Goal: Task Accomplishment & Management: Manage account settings

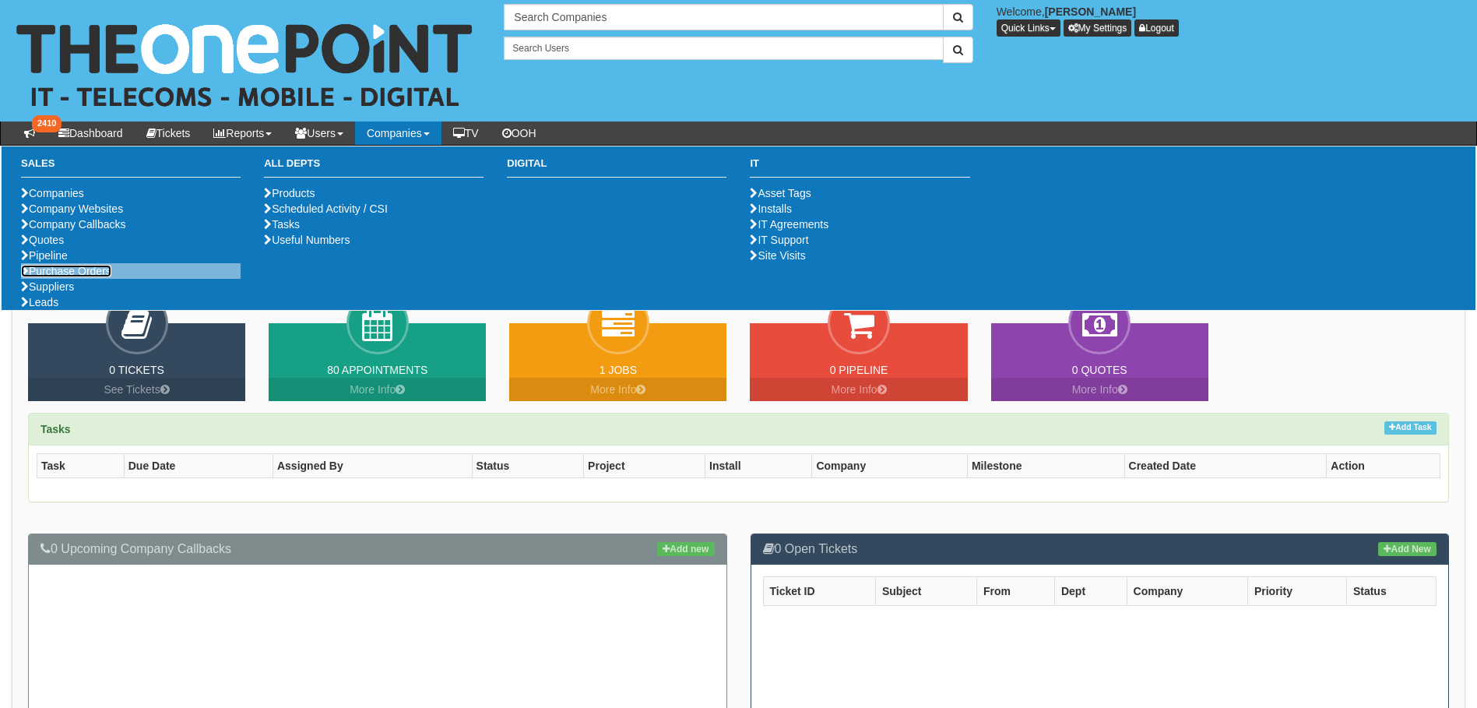
click at [79, 277] on link "Purchase Orders" at bounding box center [66, 271] width 90 height 12
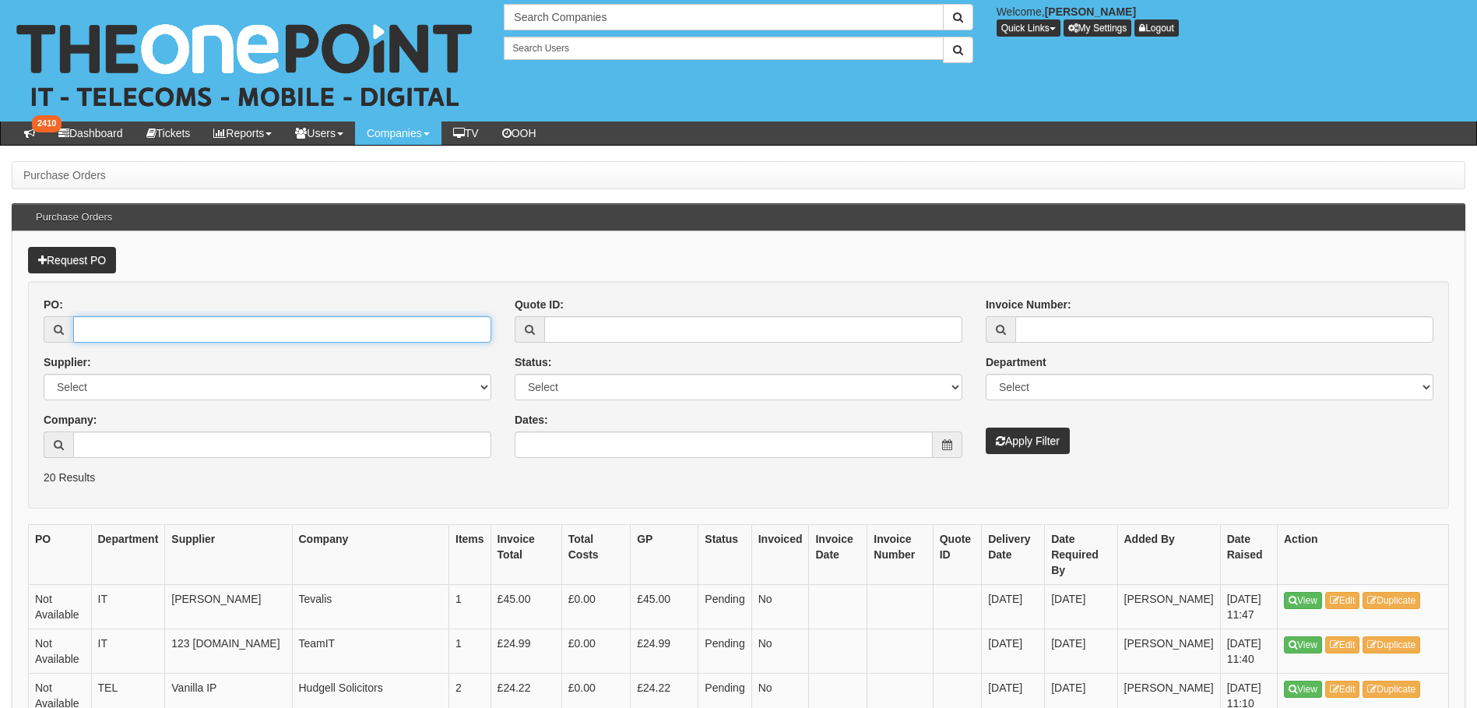
click at [145, 335] on input "PO:" at bounding box center [282, 329] width 418 height 26
type input "19170"
click at [1054, 457] on div "PO: 19170 Supplier: Select 123 REG.co.uk 1Password 3 4Gon AA Jones Electric Ltd…" at bounding box center [738, 383] width 1413 height 173
click at [1045, 444] on button "Apply Filter" at bounding box center [1028, 440] width 84 height 26
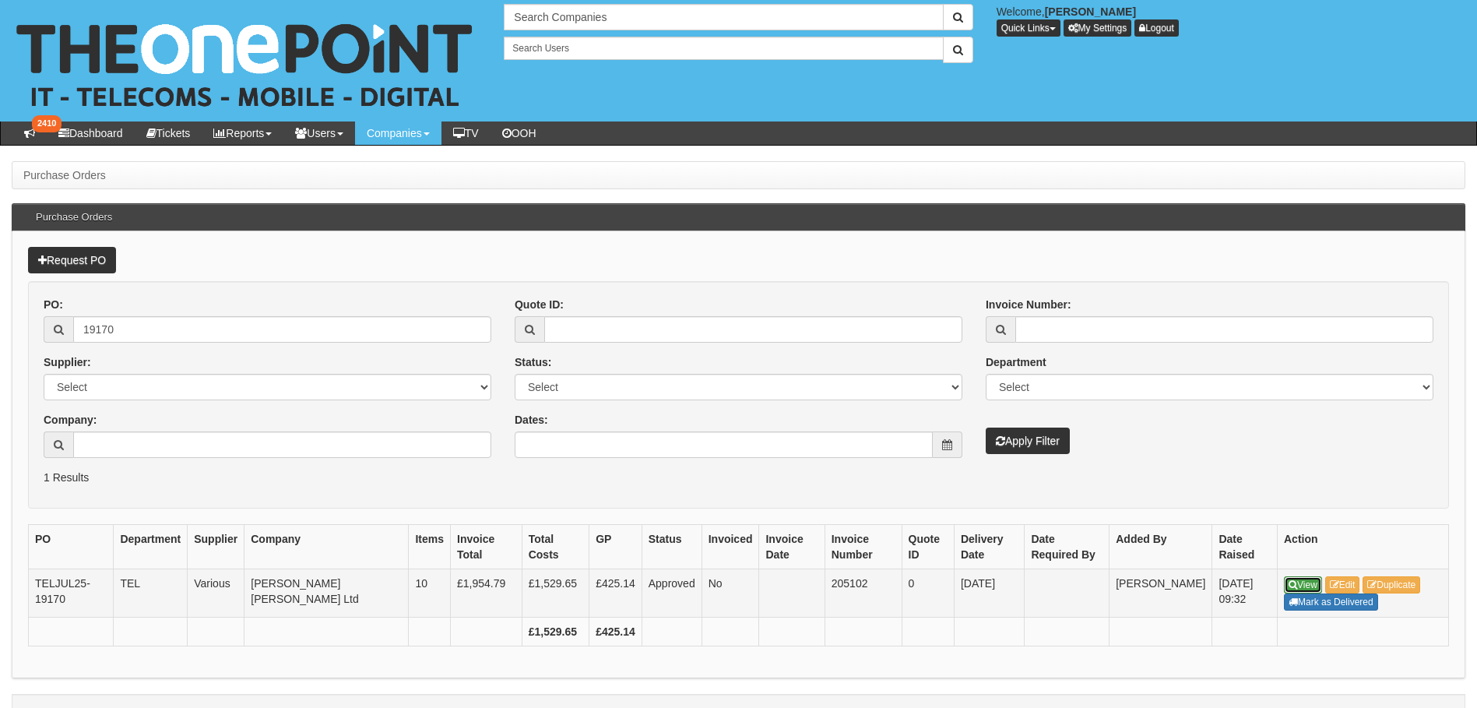
click at [1309, 582] on link "View" at bounding box center [1303, 584] width 38 height 17
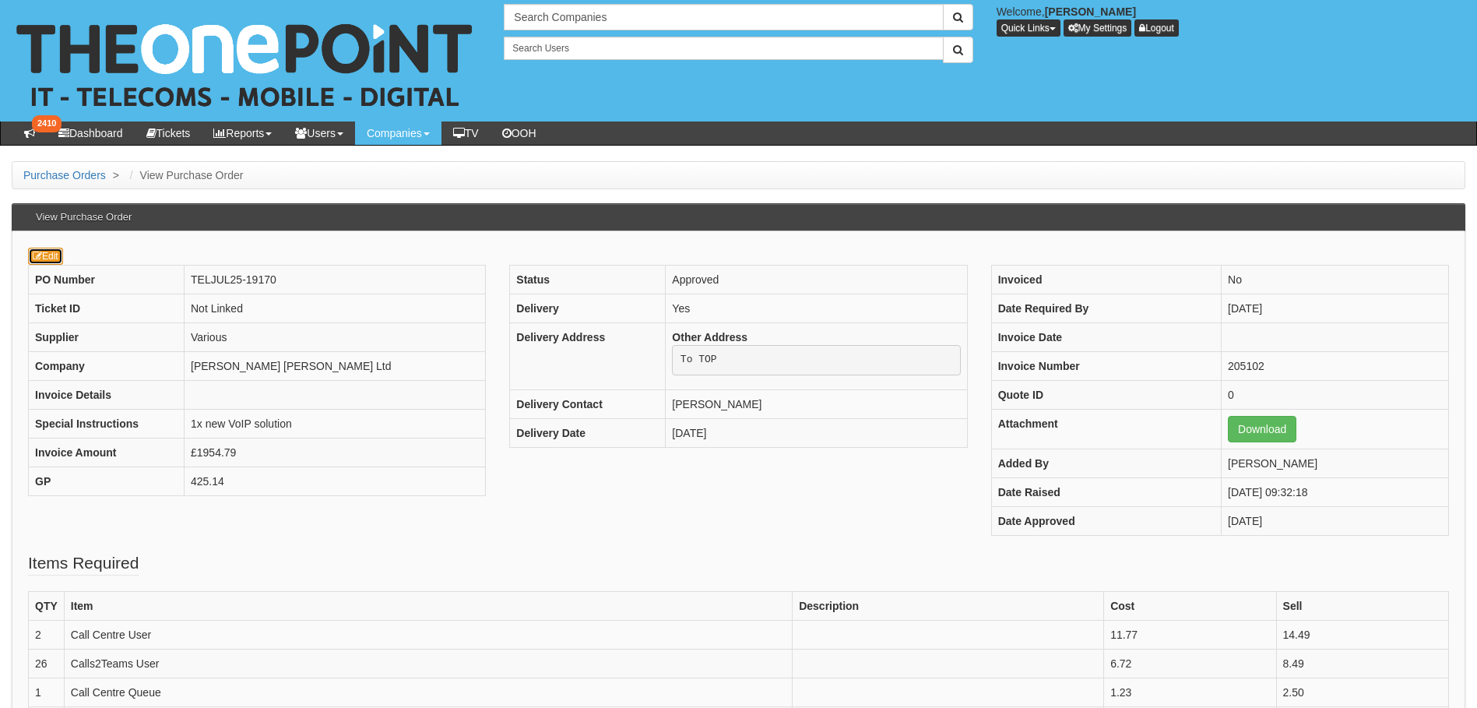
click at [47, 257] on link "Edit" at bounding box center [45, 256] width 35 height 17
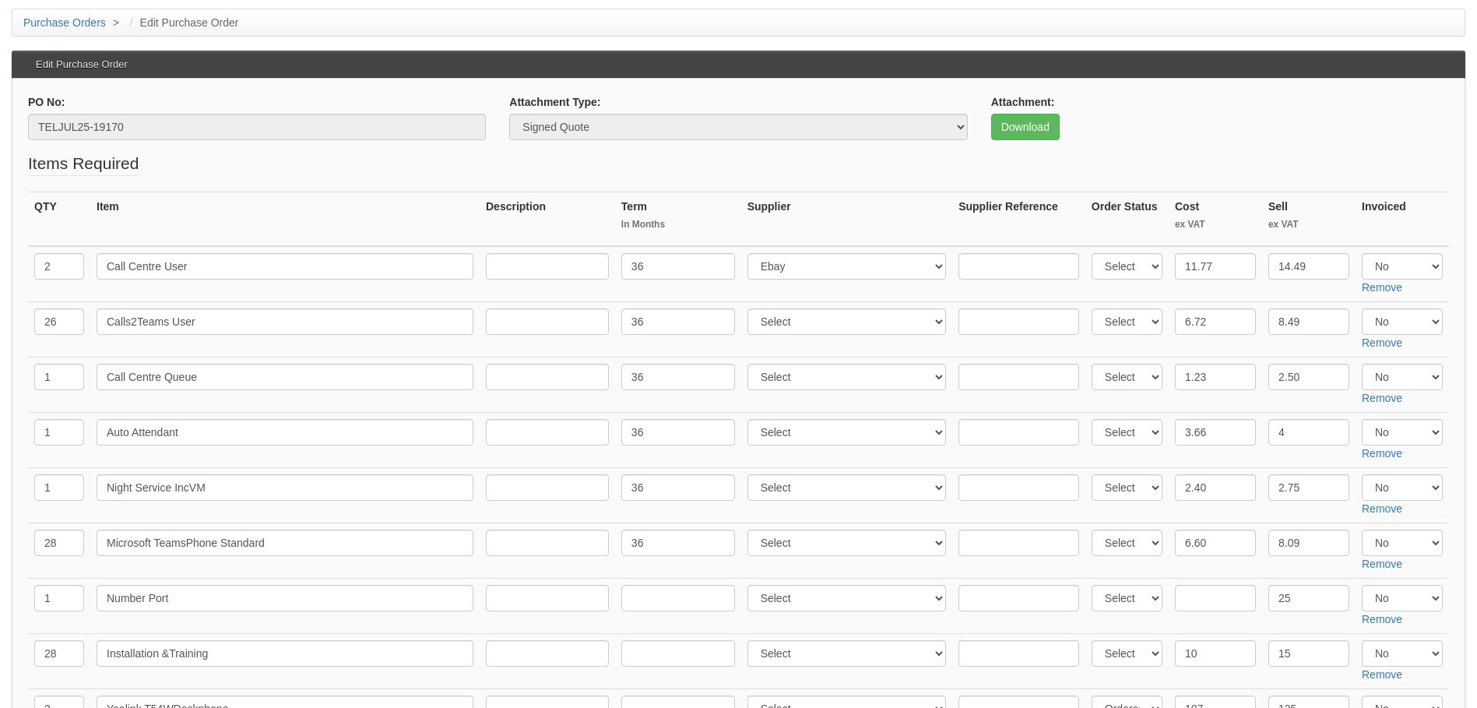
scroll to position [623, 0]
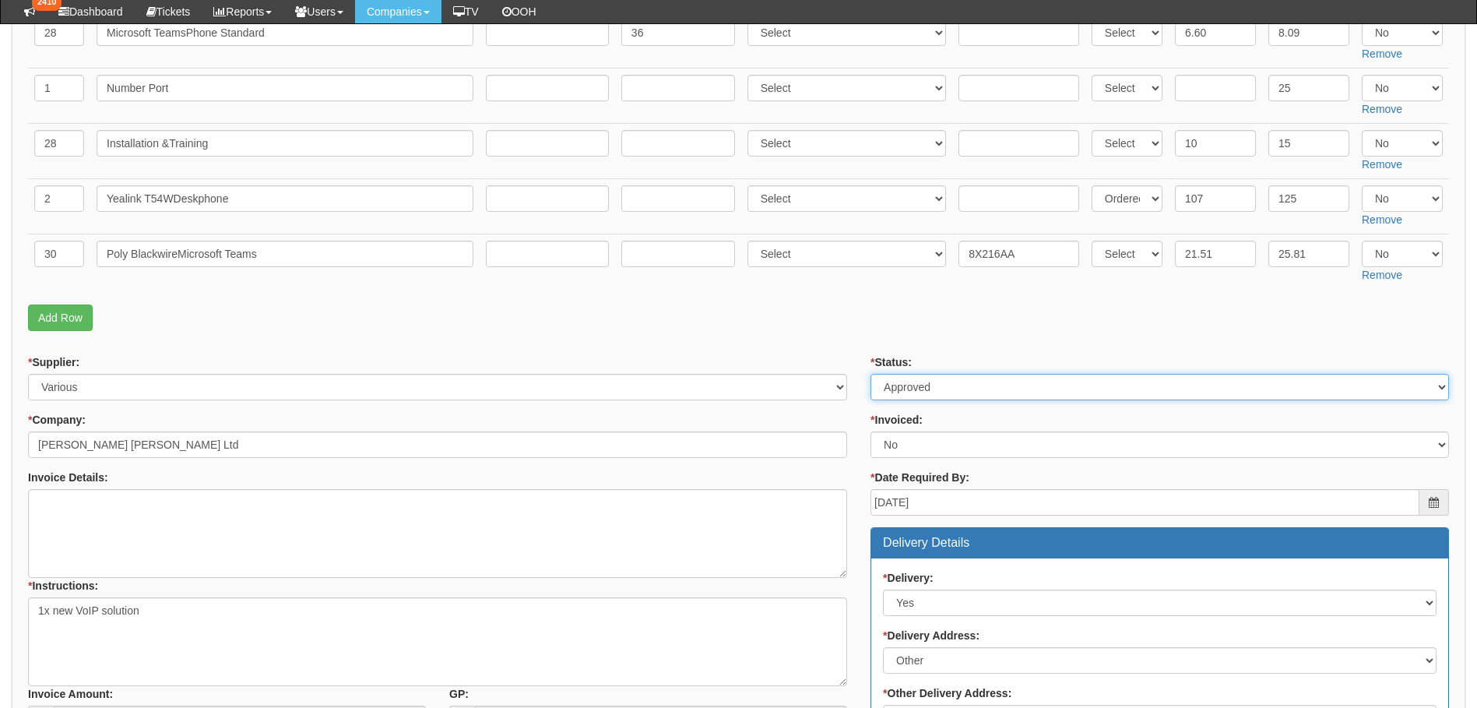
click at [950, 388] on select "Select Approved Completed Delivered Invoiced Ordered Ordered to site Part Order…" at bounding box center [1159, 387] width 578 height 26
select select "6"
click at [870, 374] on select "Select Approved Completed Delivered Invoiced Ordered Ordered to site Part Order…" at bounding box center [1159, 387] width 578 height 26
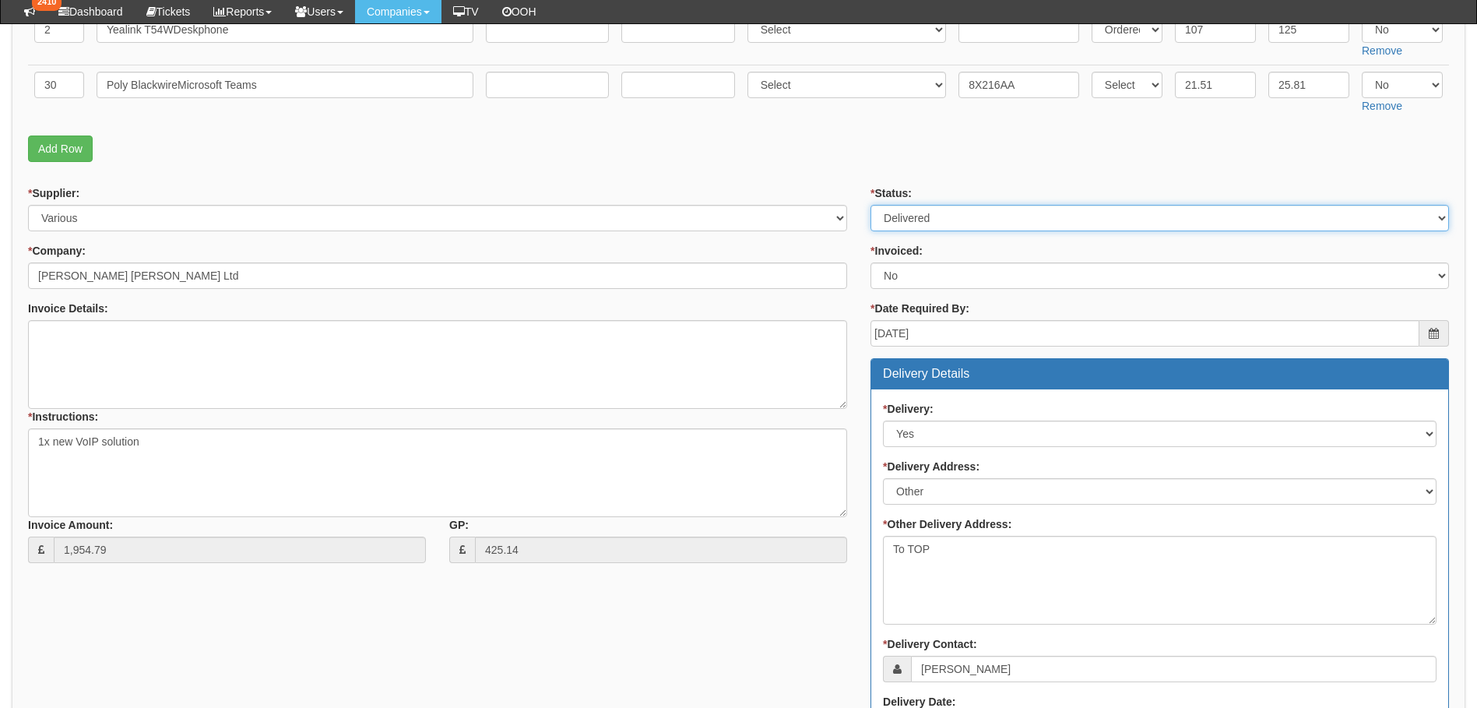
scroll to position [1168, 0]
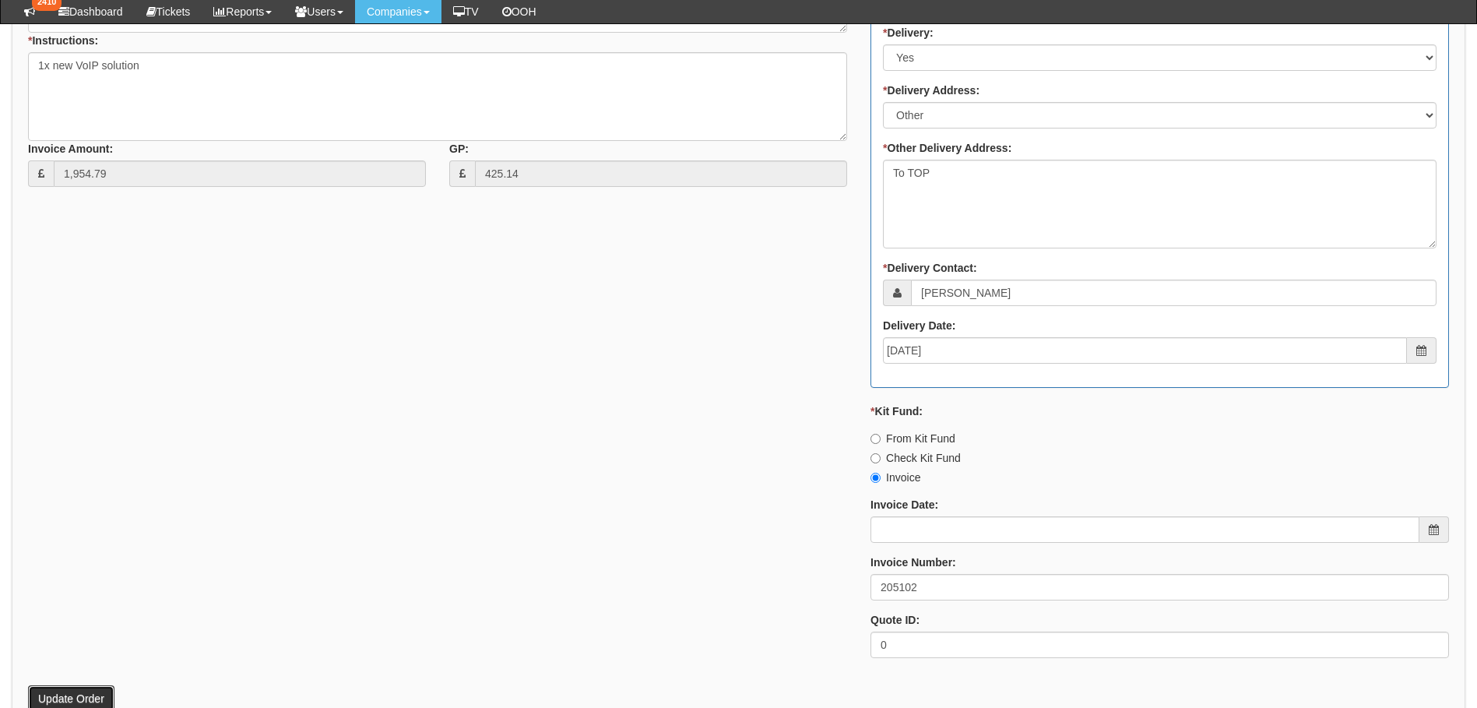
click at [51, 694] on button "Update Order" at bounding box center [71, 698] width 86 height 26
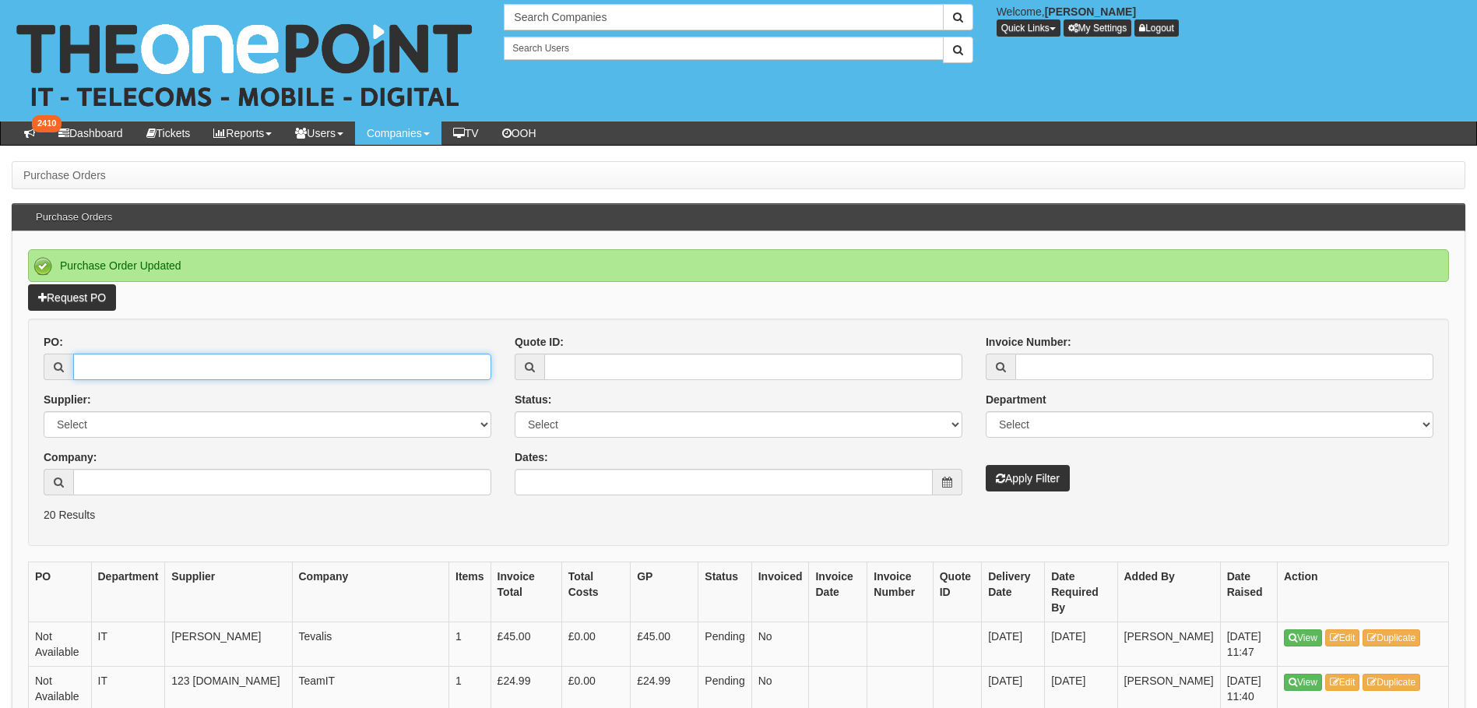
click at [104, 366] on input "PO:" at bounding box center [282, 366] width 418 height 26
type input "19170"
click at [986, 465] on button "Apply Filter" at bounding box center [1028, 478] width 84 height 26
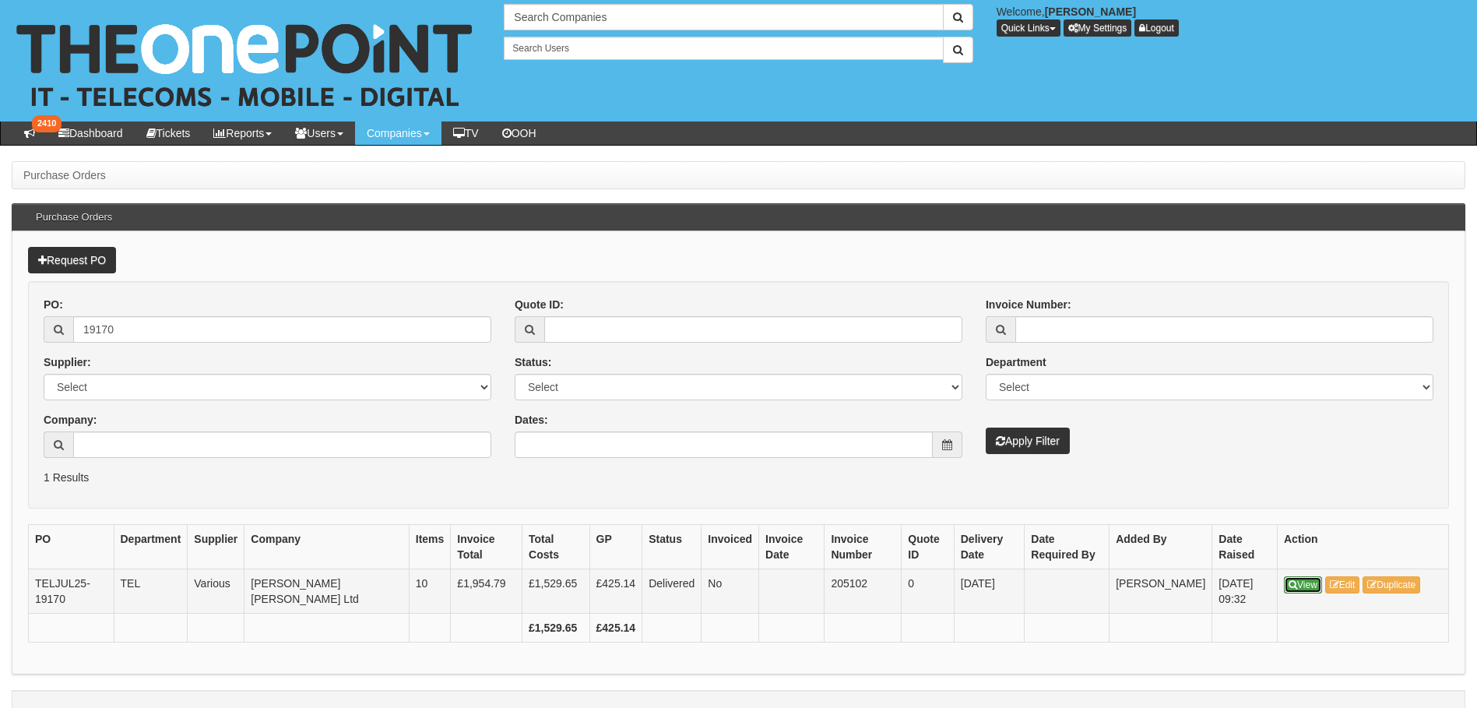
click at [1300, 582] on link "View" at bounding box center [1303, 584] width 38 height 17
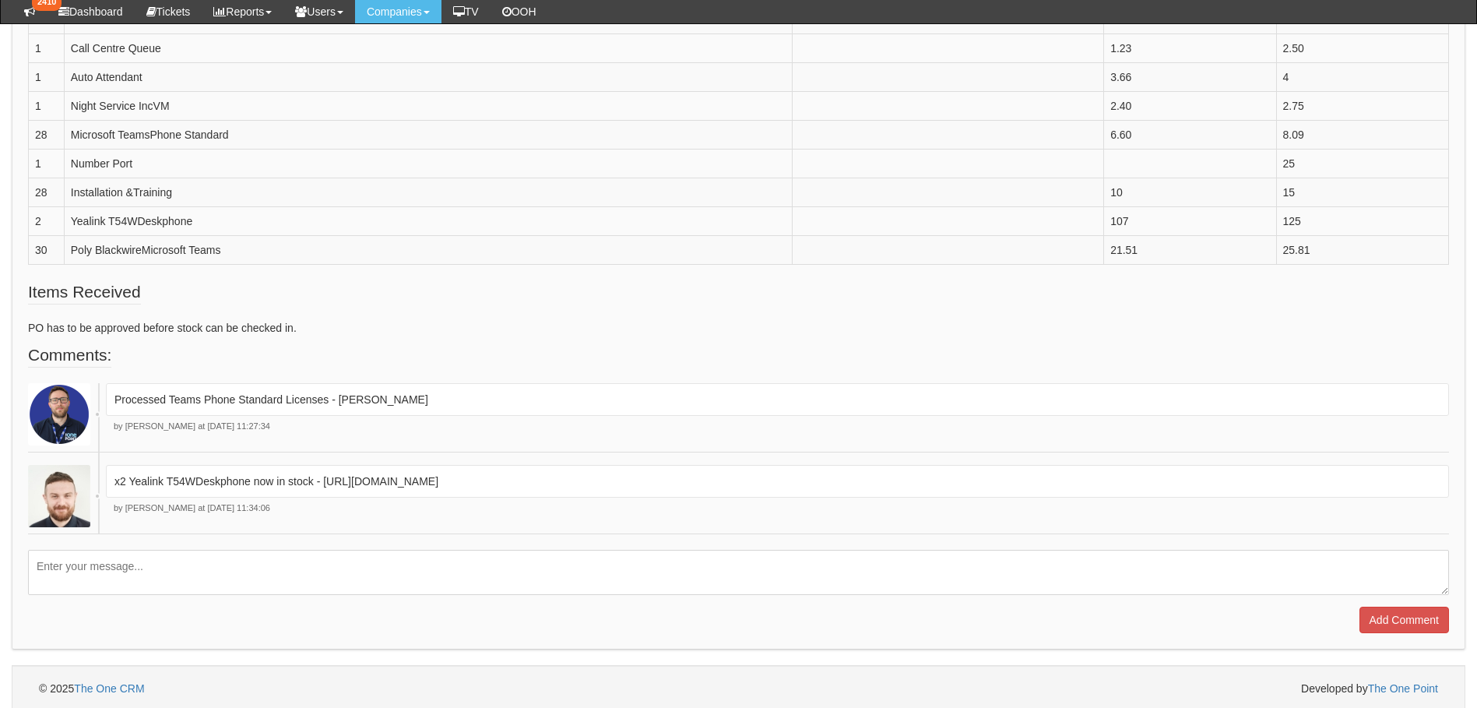
scroll to position [608, 0]
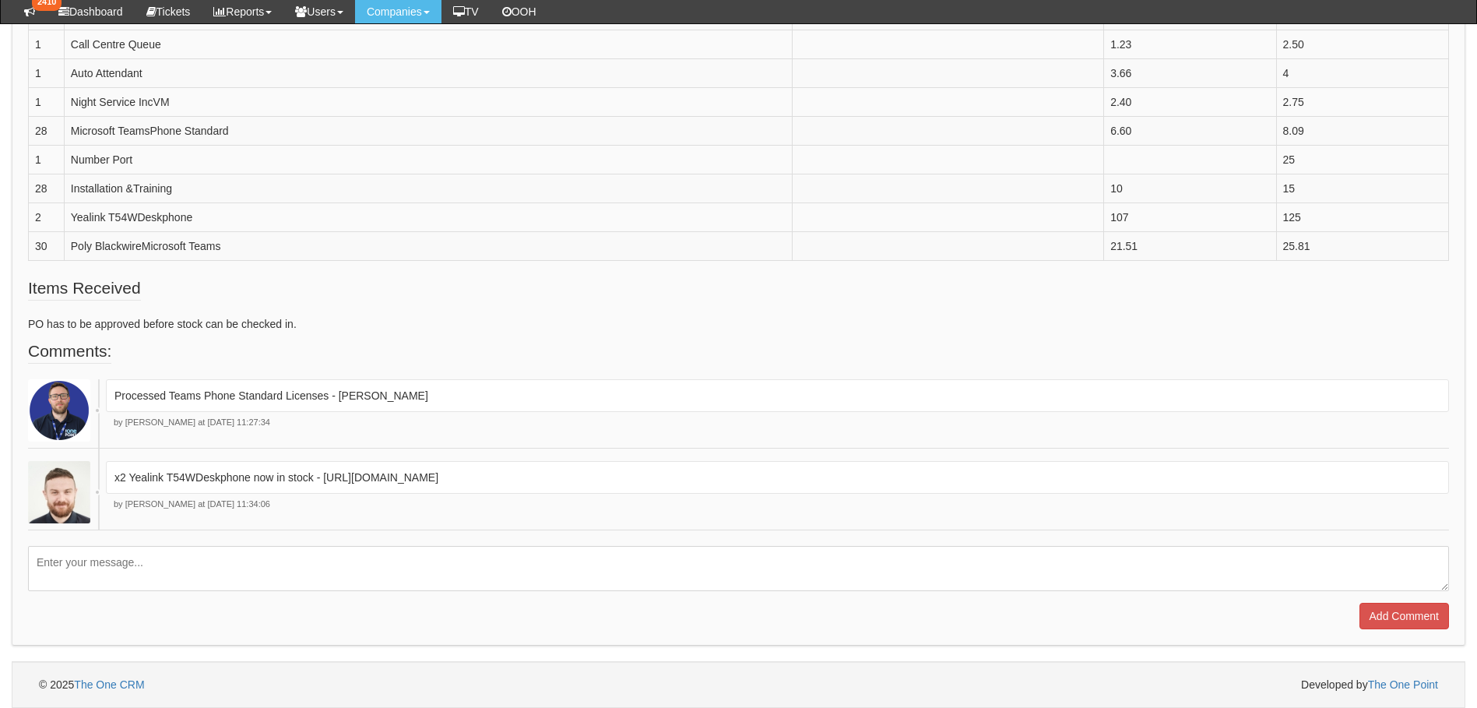
click at [125, 568] on textarea at bounding box center [738, 568] width 1421 height 45
click at [111, 567] on textarea "Project complet, phone system installed and live" at bounding box center [738, 568] width 1421 height 45
type textarea "Project complete, phone system installed and live"
click at [1386, 610] on input "Add Comment" at bounding box center [1404, 616] width 90 height 26
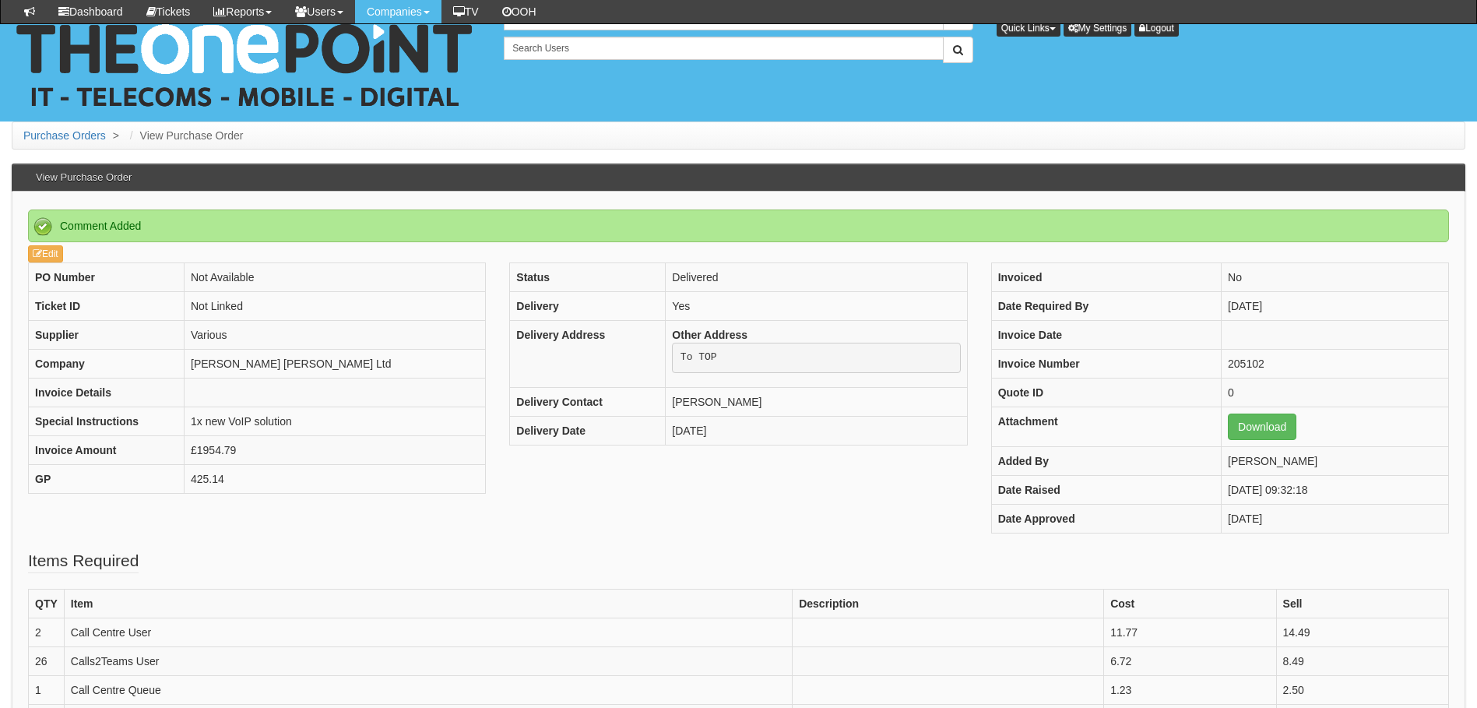
scroll to position [727, 0]
